Goal: Information Seeking & Learning: Check status

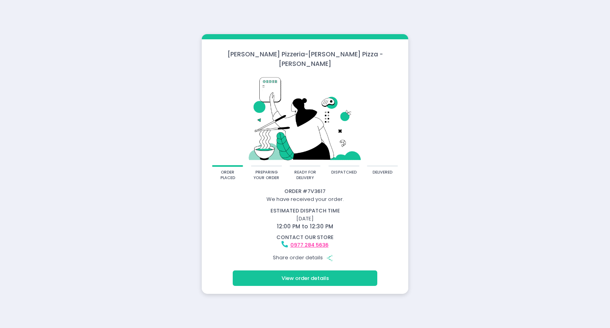
click at [300, 271] on button "View order details" at bounding box center [305, 277] width 144 height 15
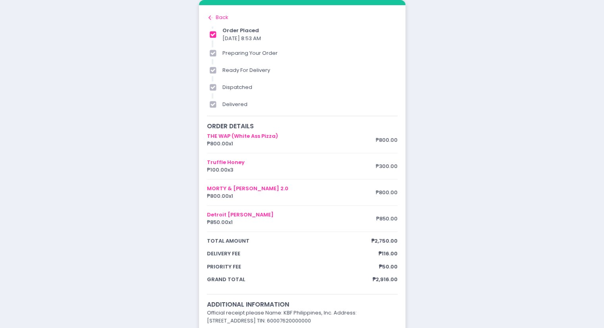
click at [211, 15] on icon "Back to home Created with Sketch." at bounding box center [211, 18] width 8 height 8
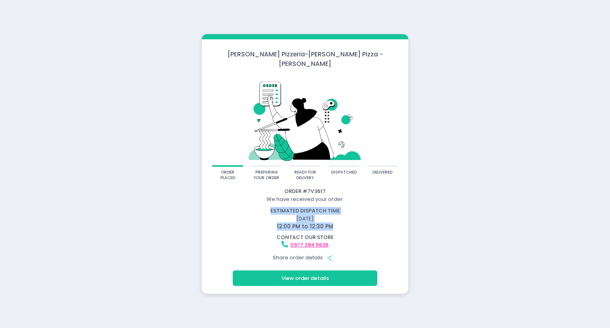
drag, startPoint x: 272, startPoint y: 204, endPoint x: 341, endPoint y: 218, distance: 70.5
click at [341, 218] on div "estimated dispatch time [DATE] 12:00 PM to 12:30 PM" at bounding box center [305, 219] width 214 height 24
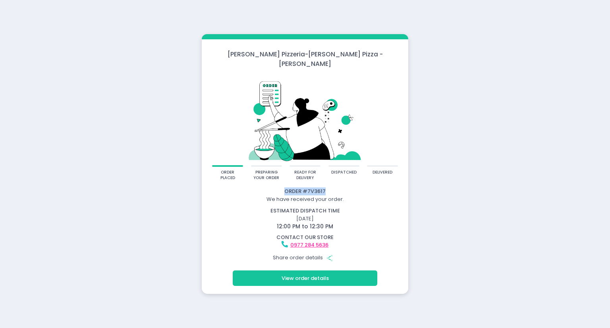
drag, startPoint x: 285, startPoint y: 187, endPoint x: 325, endPoint y: 186, distance: 40.1
click at [325, 187] on div "Order # 7V3617" at bounding box center [305, 191] width 204 height 8
click at [345, 195] on div "We have received your order." at bounding box center [305, 199] width 204 height 8
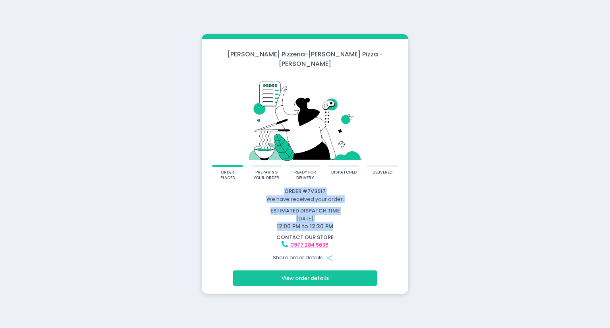
drag, startPoint x: 285, startPoint y: 188, endPoint x: 334, endPoint y: 218, distance: 57.4
click at [334, 218] on div "Order # 7V3617 We have received your order. estimated dispatch time [DATE] 12:0…" at bounding box center [305, 226] width 204 height 78
click at [350, 216] on div "estimated dispatch time [DATE] 12:00 PM to 12:30 PM" at bounding box center [305, 219] width 214 height 24
